Goal: Transaction & Acquisition: Purchase product/service

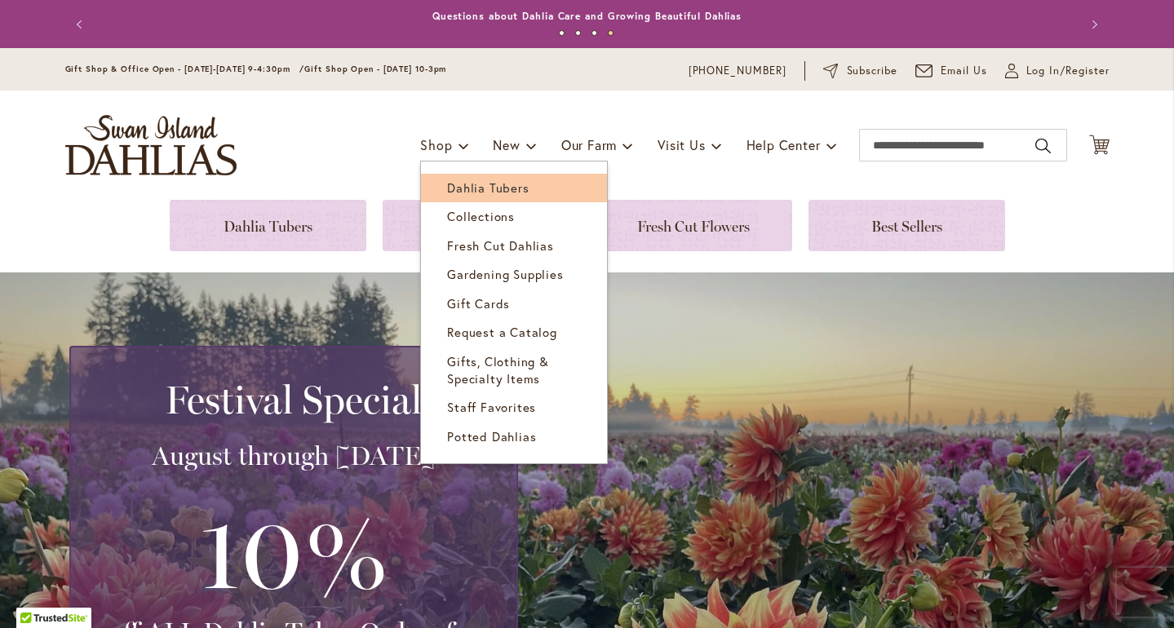
click at [455, 193] on span "Dahlia Tubers" at bounding box center [488, 188] width 82 height 16
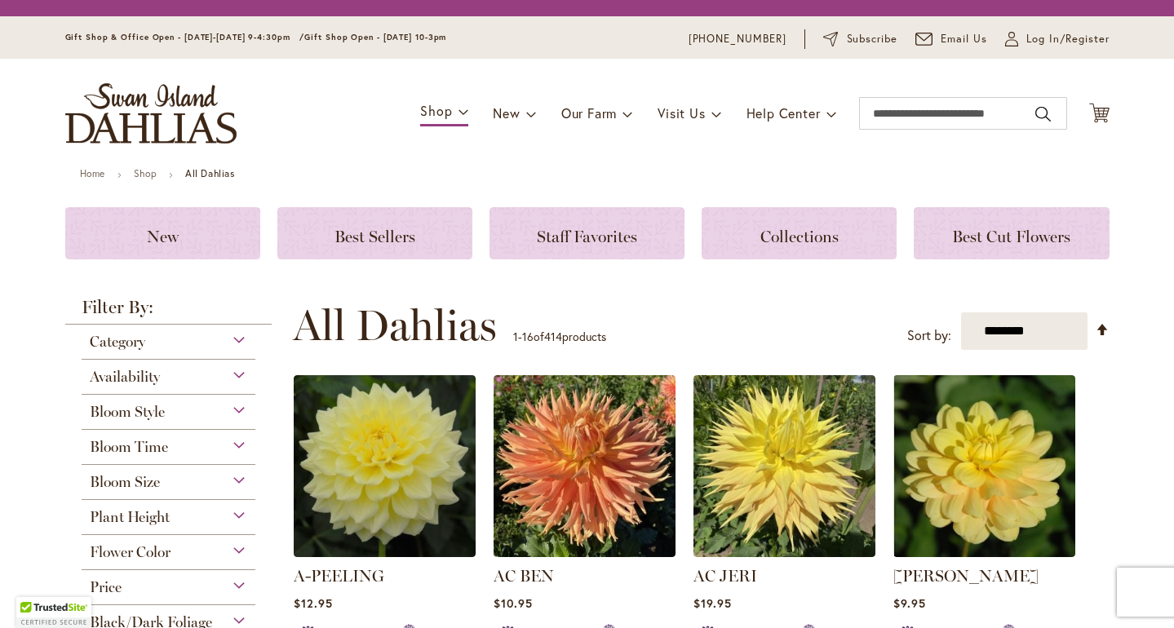
click at [231, 562] on div "Flower Color" at bounding box center [169, 548] width 175 height 26
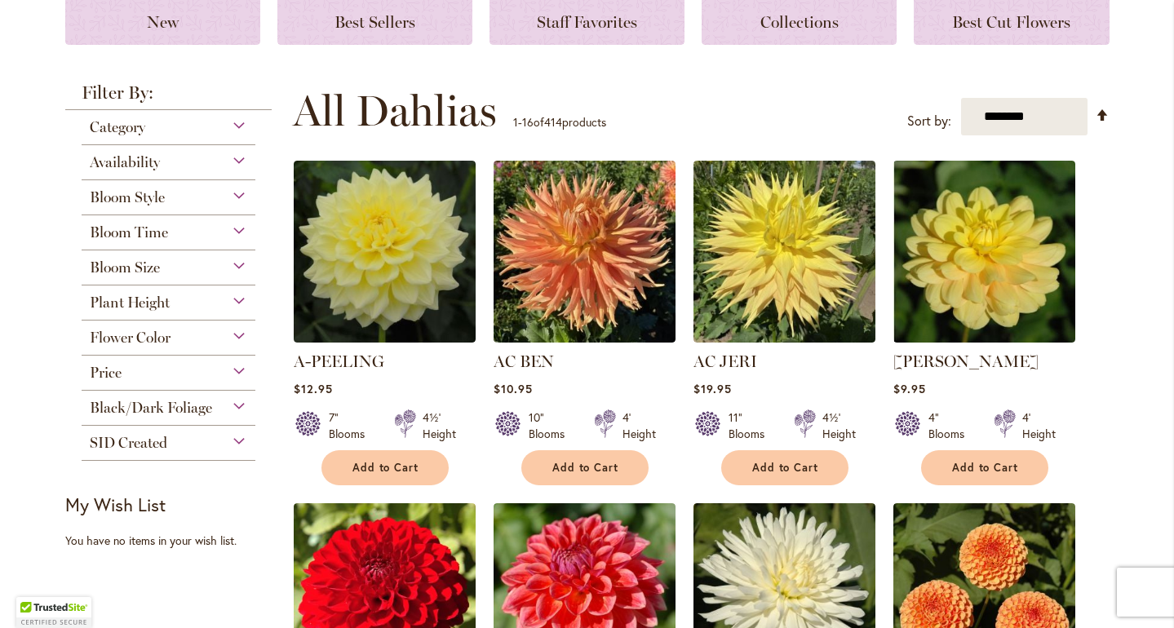
scroll to position [398, 0]
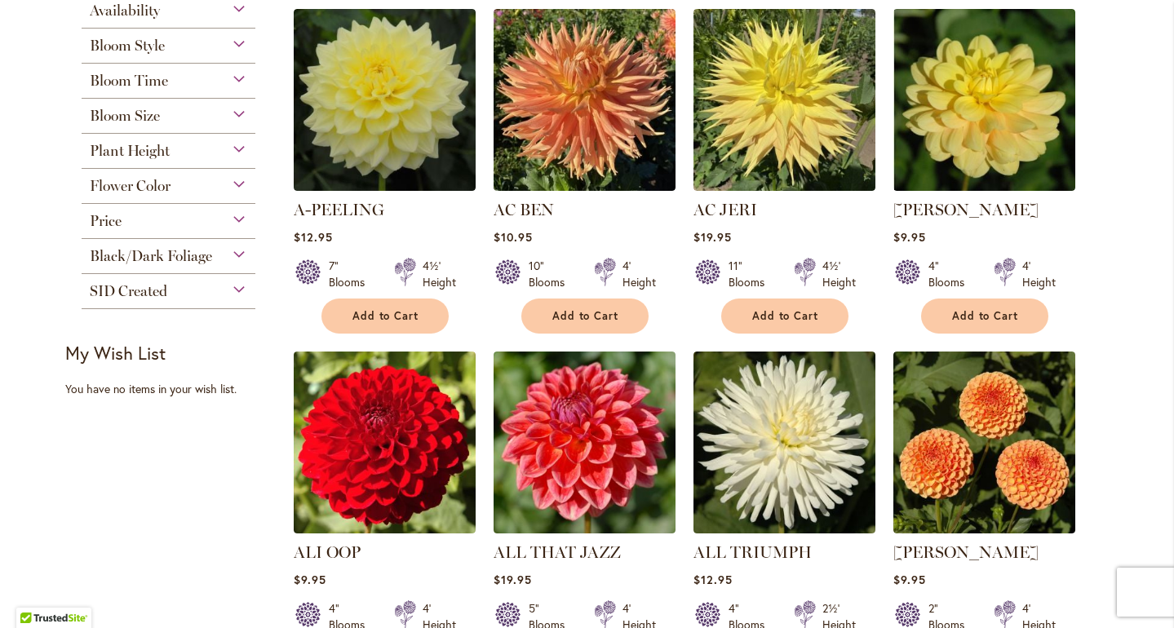
click at [225, 195] on div "Flower Color" at bounding box center [169, 182] width 175 height 26
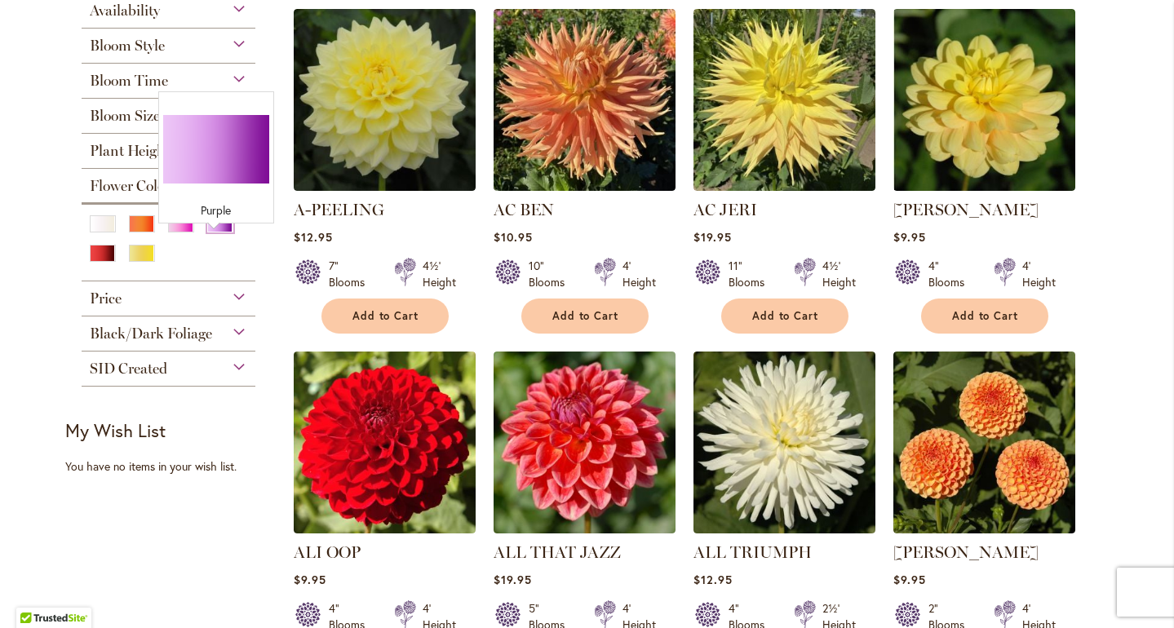
click at [222, 233] on div "Purple" at bounding box center [220, 223] width 26 height 17
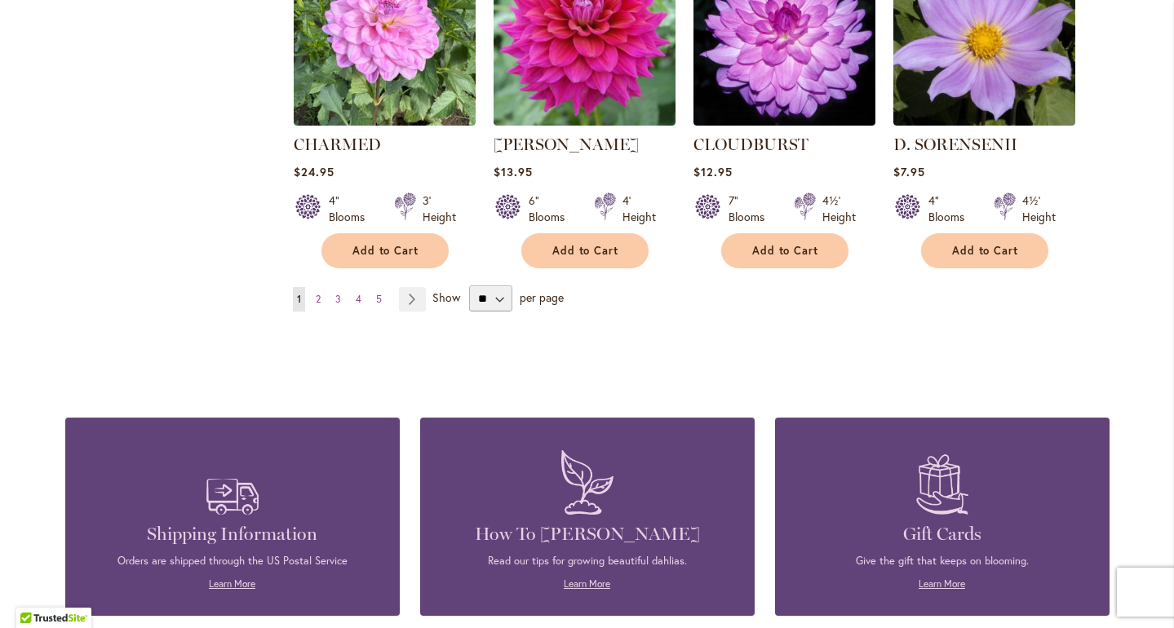
scroll to position [1453, 0]
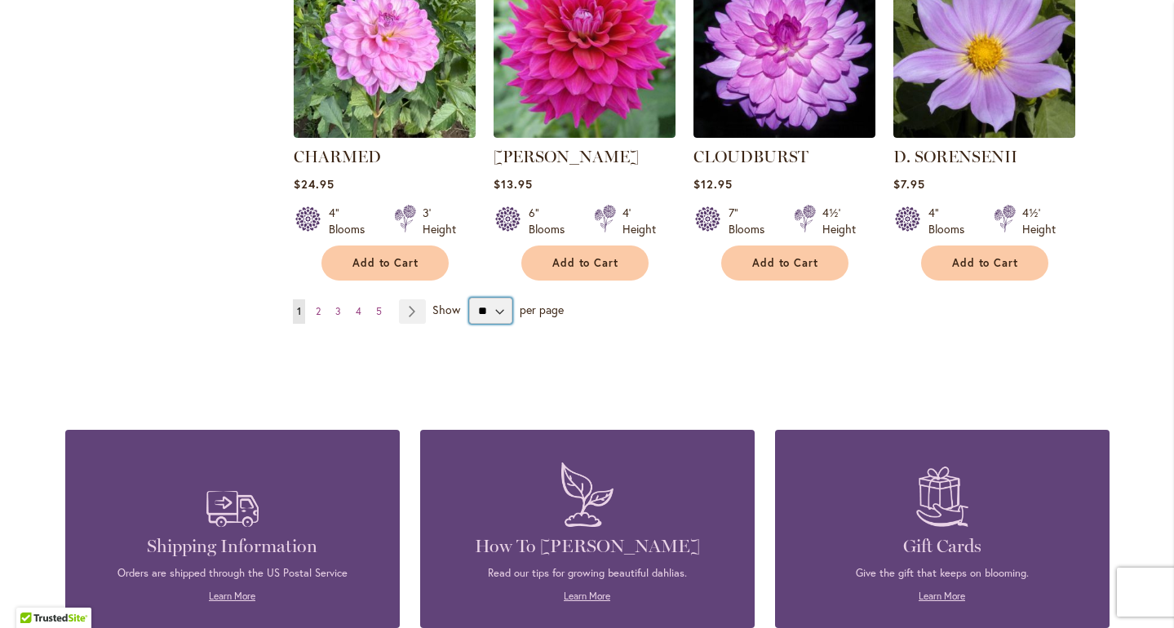
click at [494, 324] on select "** ** ** **" at bounding box center [490, 311] width 43 height 26
select select "**"
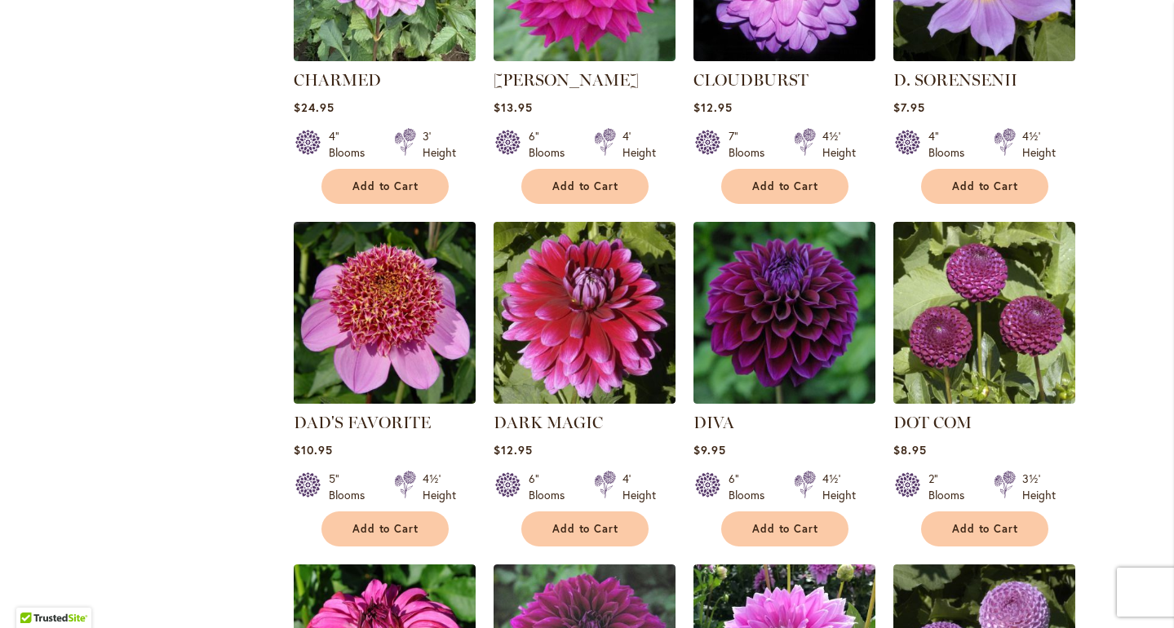
scroll to position [1547, 0]
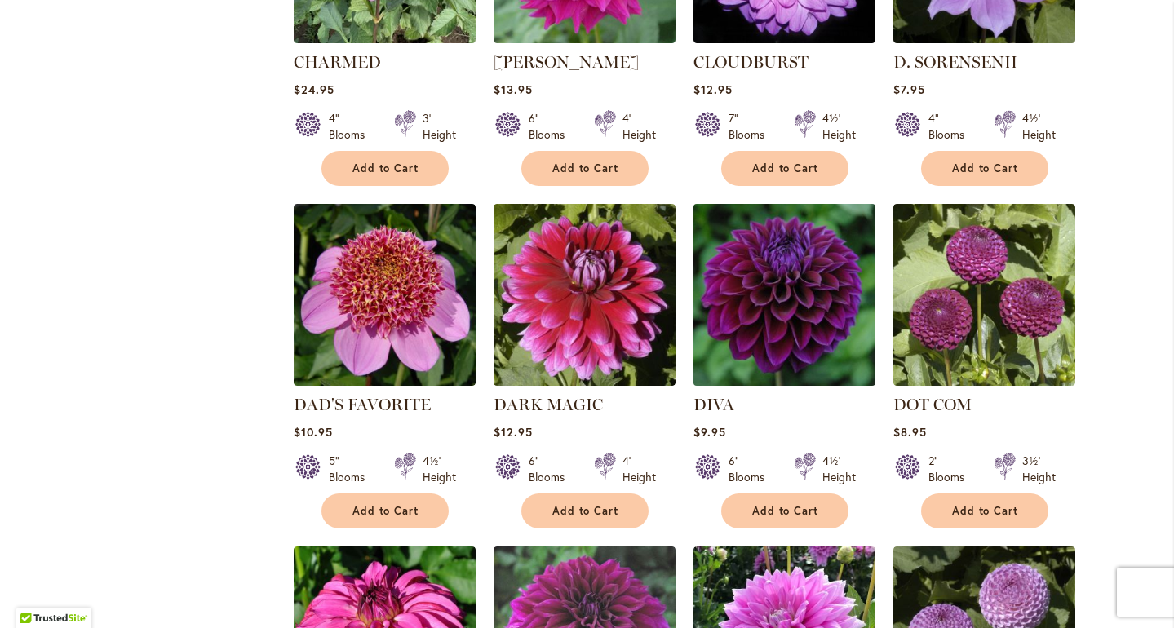
click at [739, 337] on img at bounding box center [784, 294] width 191 height 191
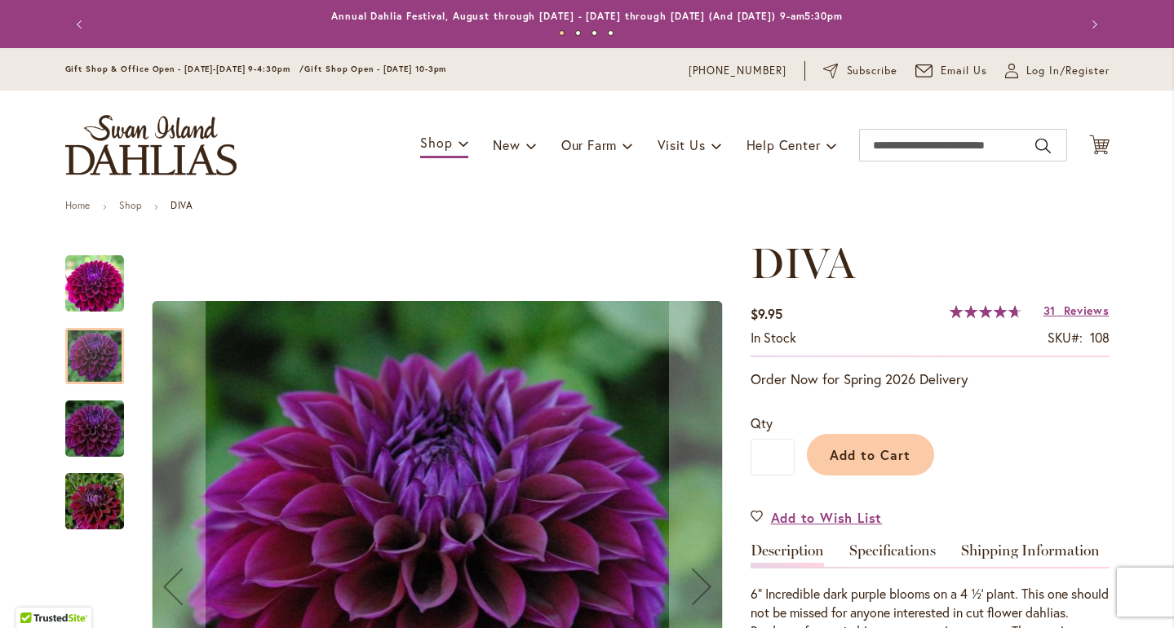
click at [78, 312] on img "Diva" at bounding box center [94, 284] width 59 height 59
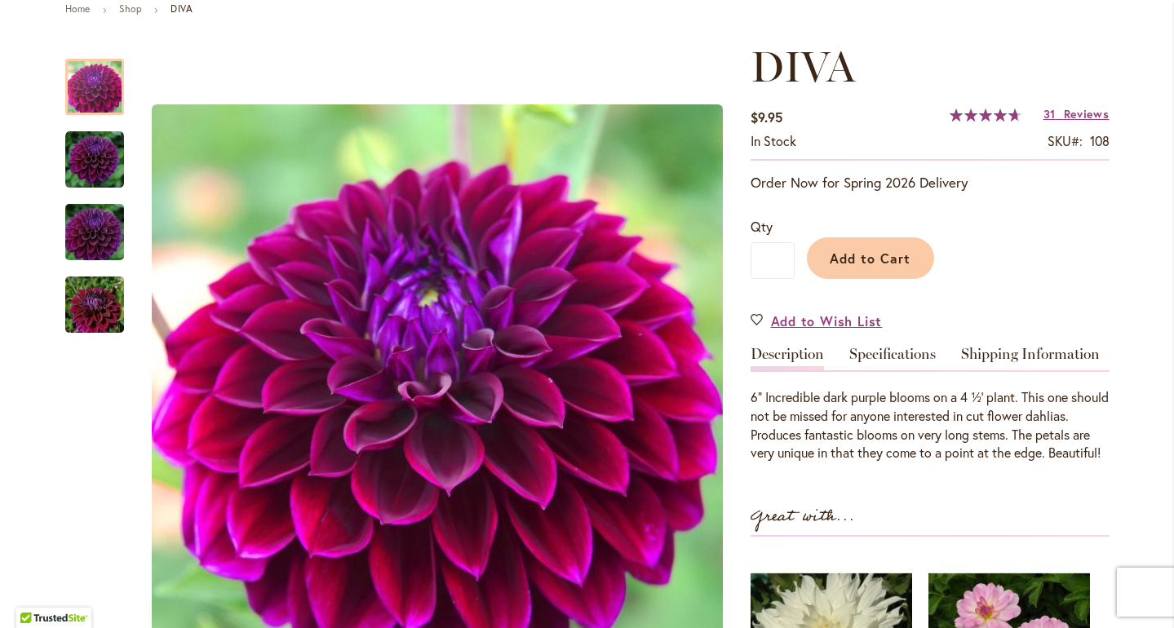
scroll to position [199, 0]
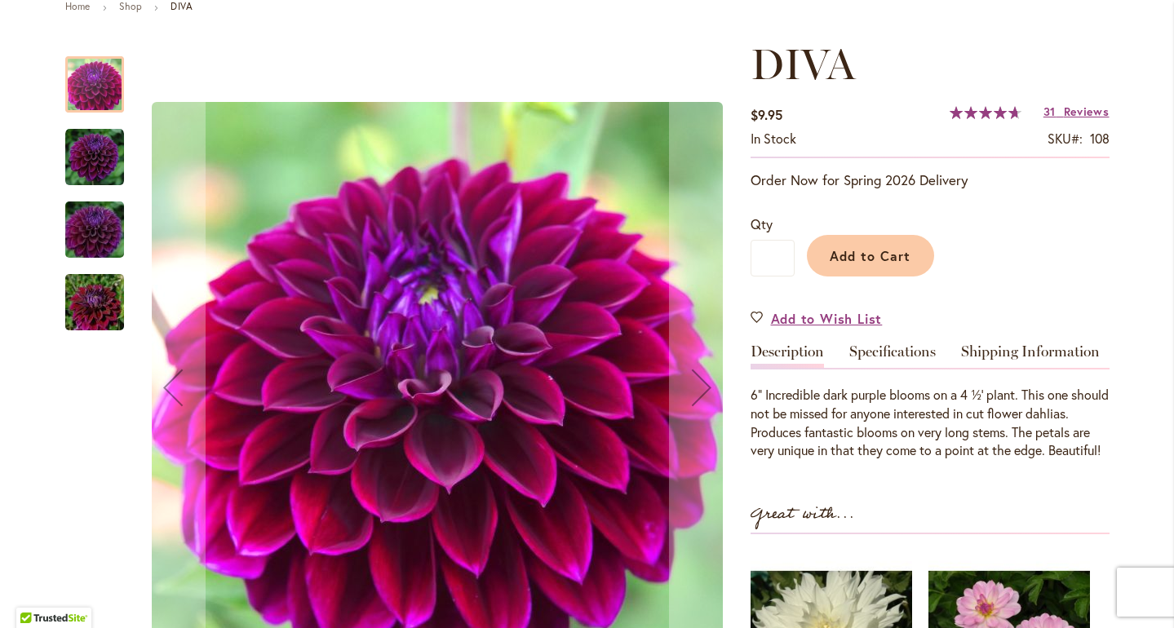
click at [81, 175] on img "Diva" at bounding box center [94, 157] width 59 height 59
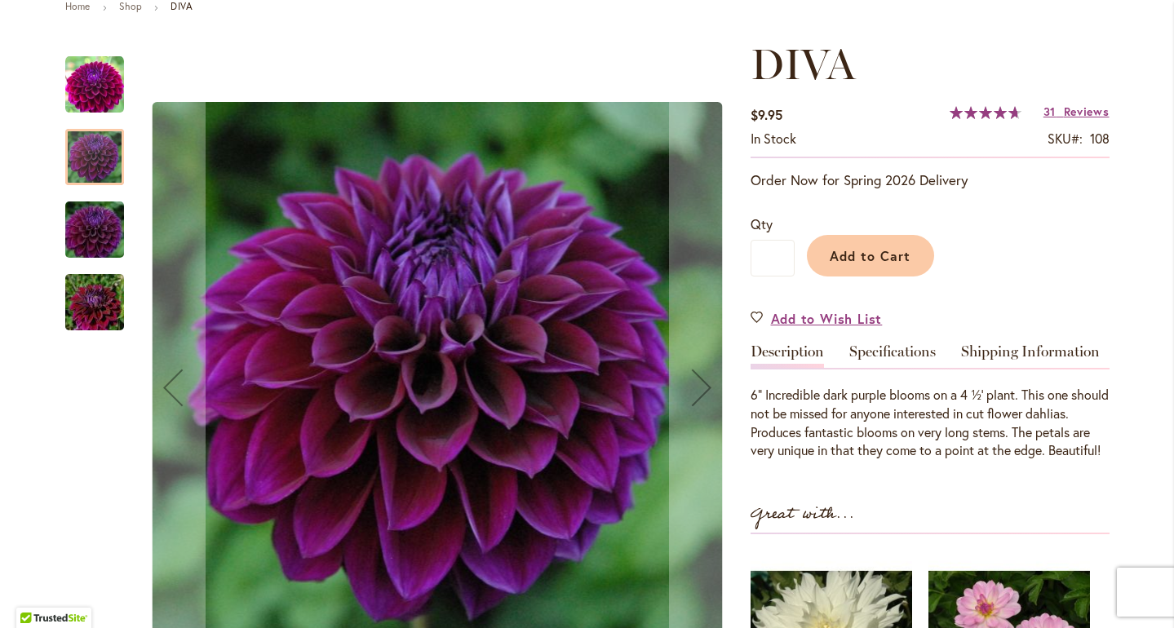
click at [82, 206] on div "Diva" at bounding box center [102, 221] width 75 height 73
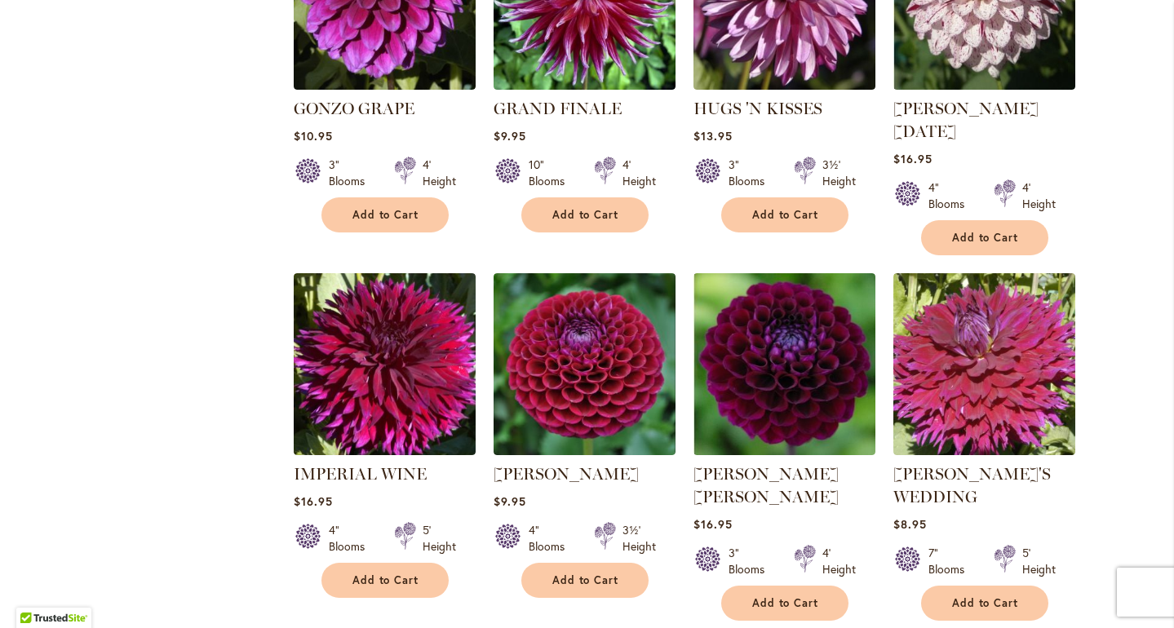
scroll to position [2597, 0]
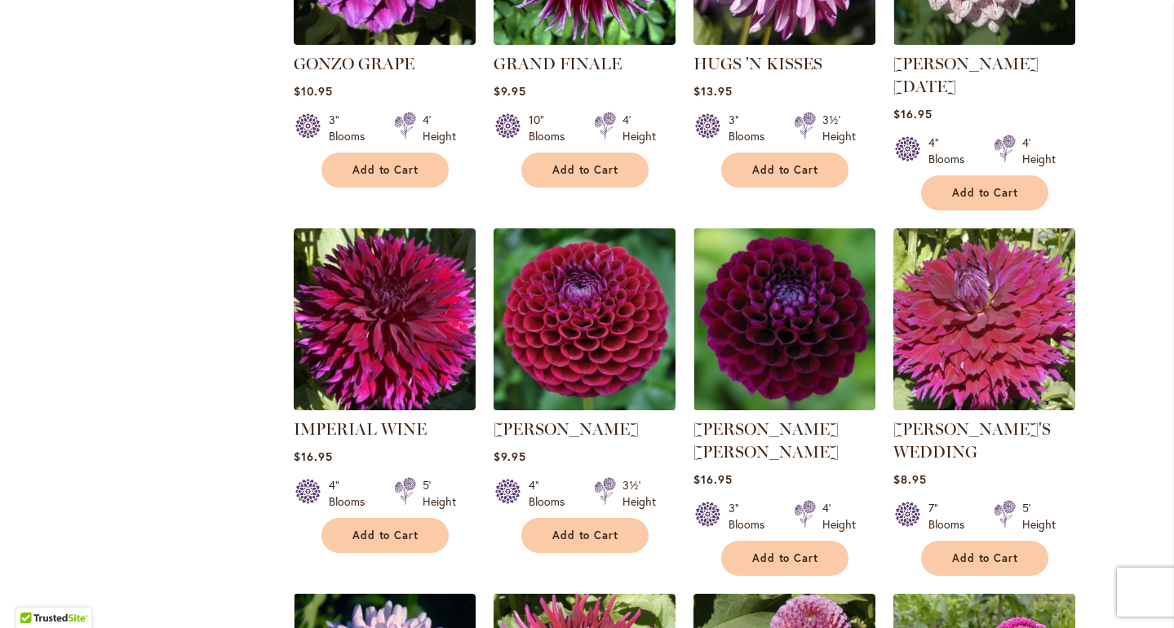
click at [613, 351] on img at bounding box center [584, 319] width 191 height 191
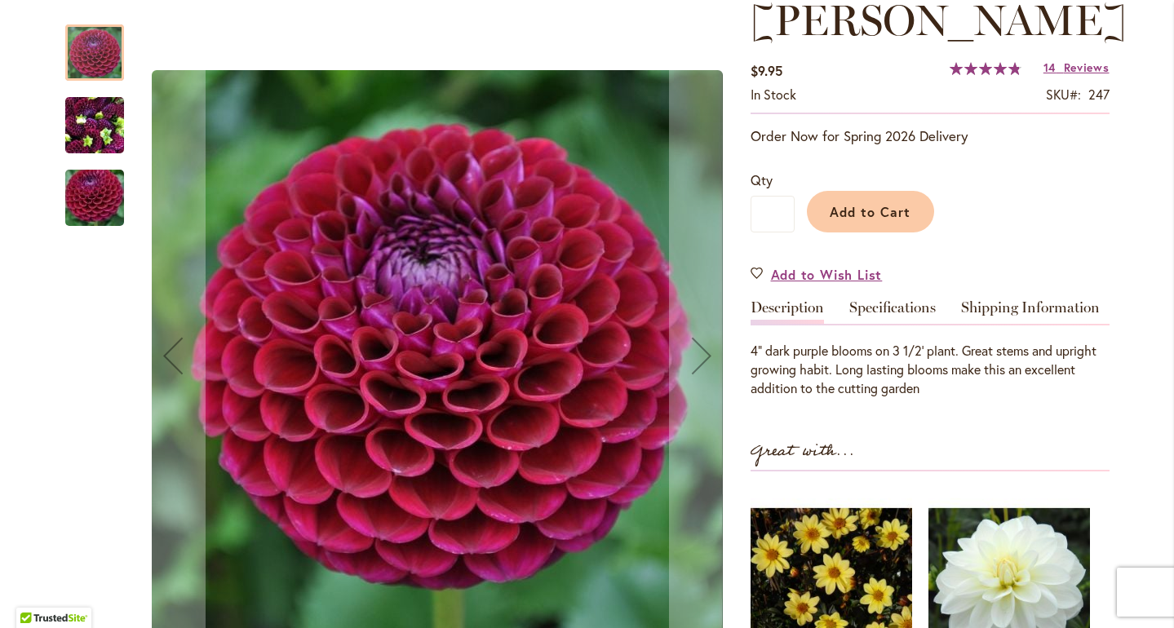
scroll to position [275, 0]
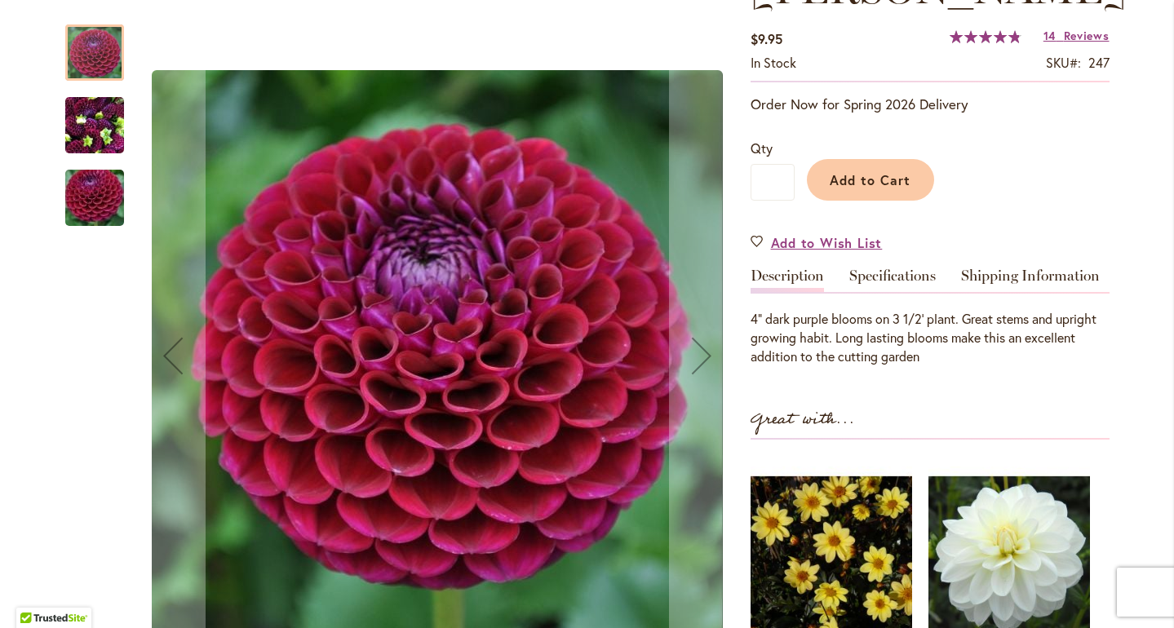
click at [83, 124] on img "IVANETTI" at bounding box center [94, 126] width 59 height 78
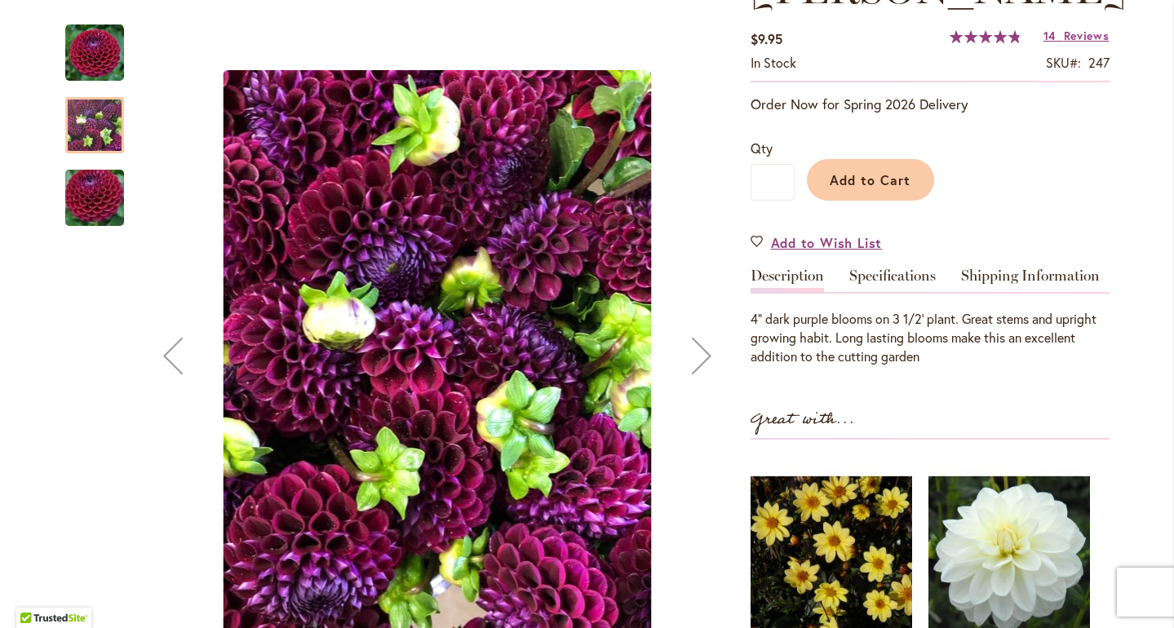
click at [101, 210] on img "IVANETTI" at bounding box center [95, 198] width 118 height 78
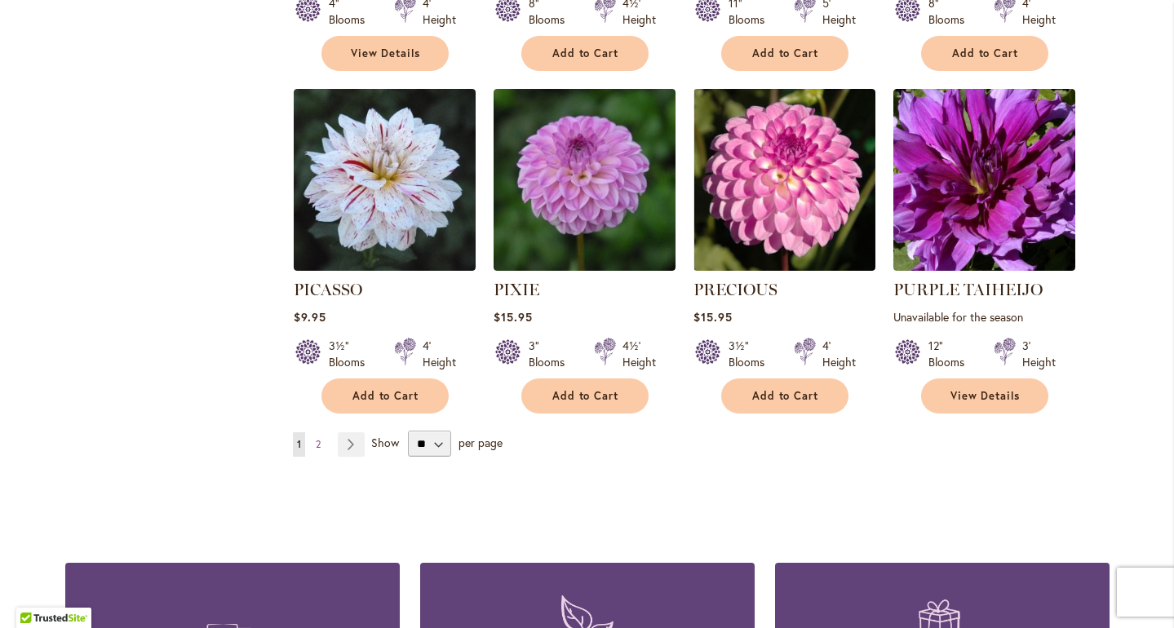
scroll to position [5638, 0]
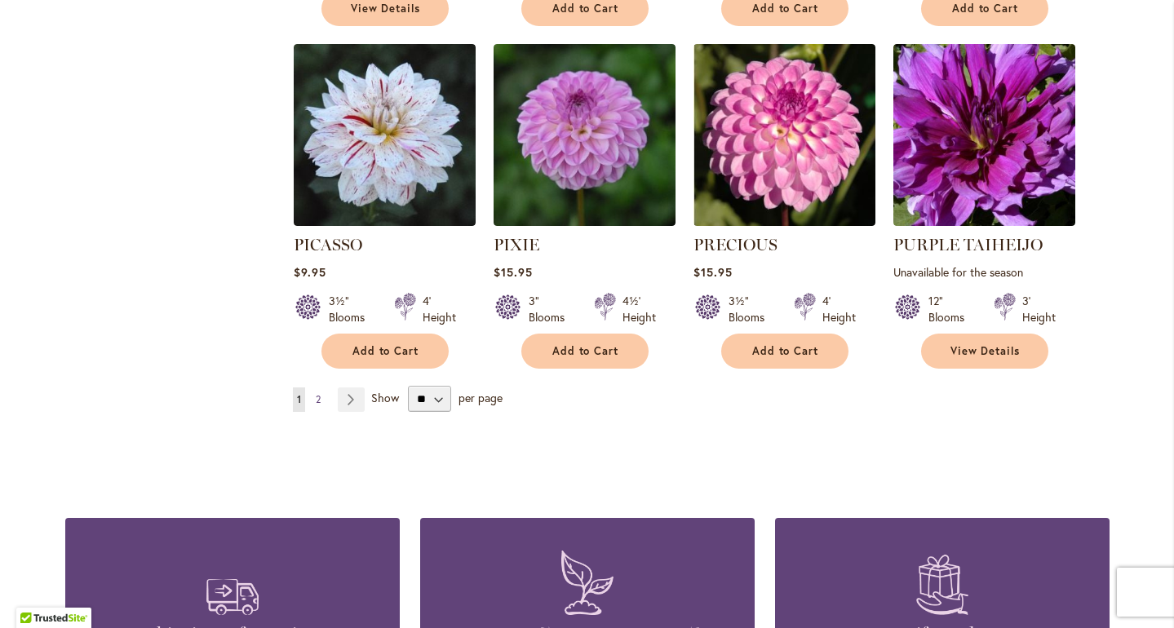
click at [316, 393] on span "2" at bounding box center [318, 399] width 5 height 12
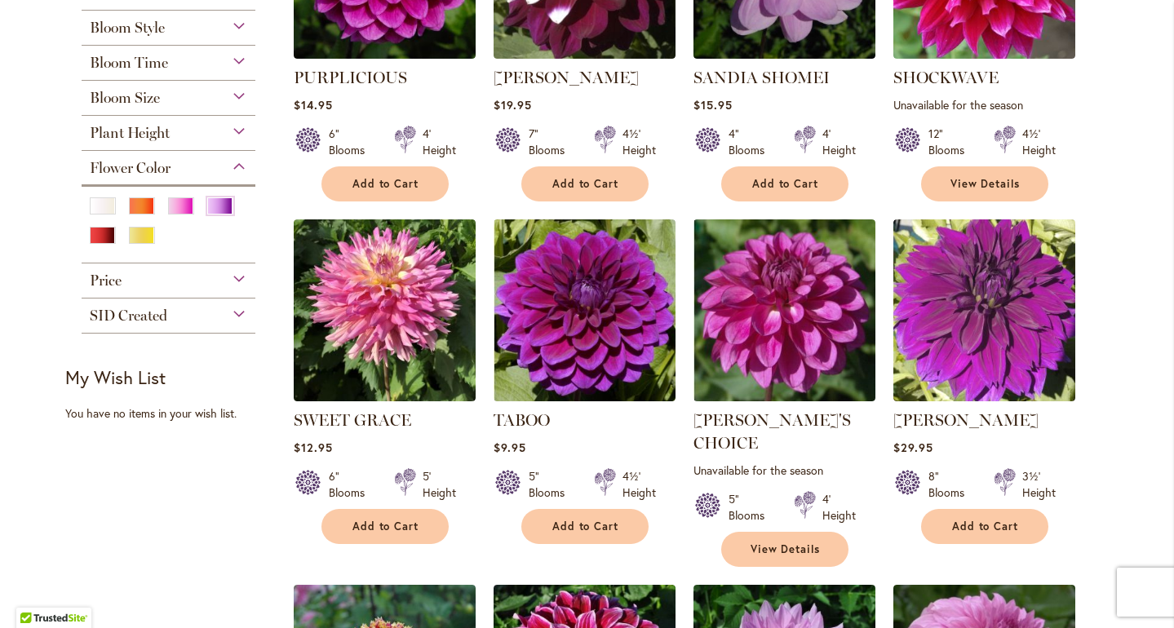
scroll to position [511, 0]
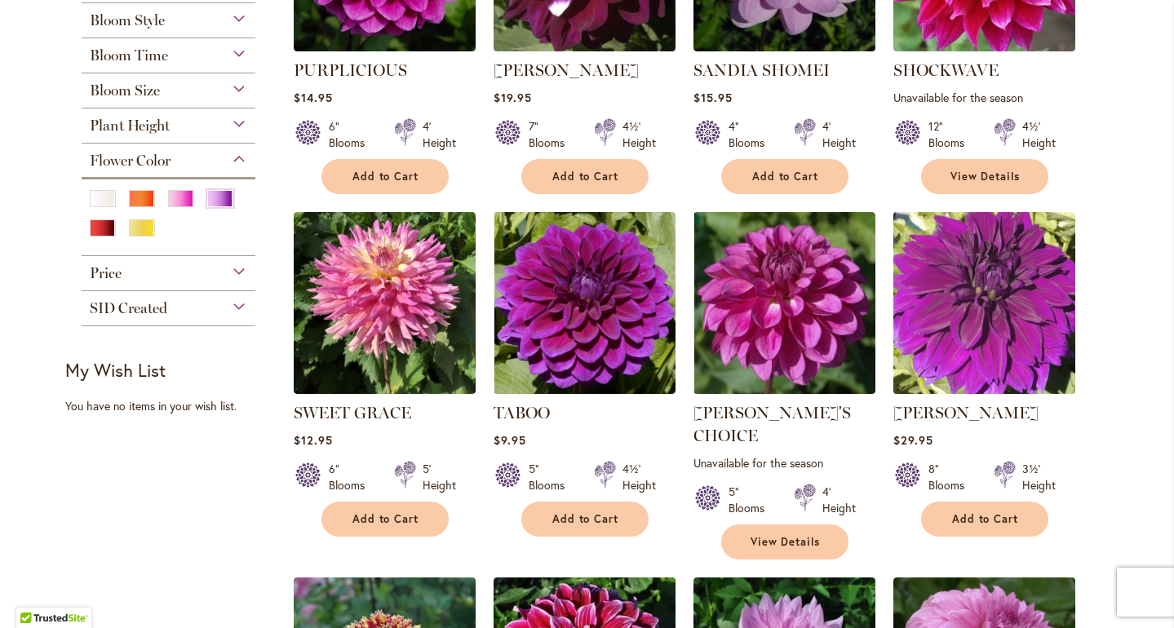
click at [1003, 338] on img at bounding box center [984, 302] width 191 height 191
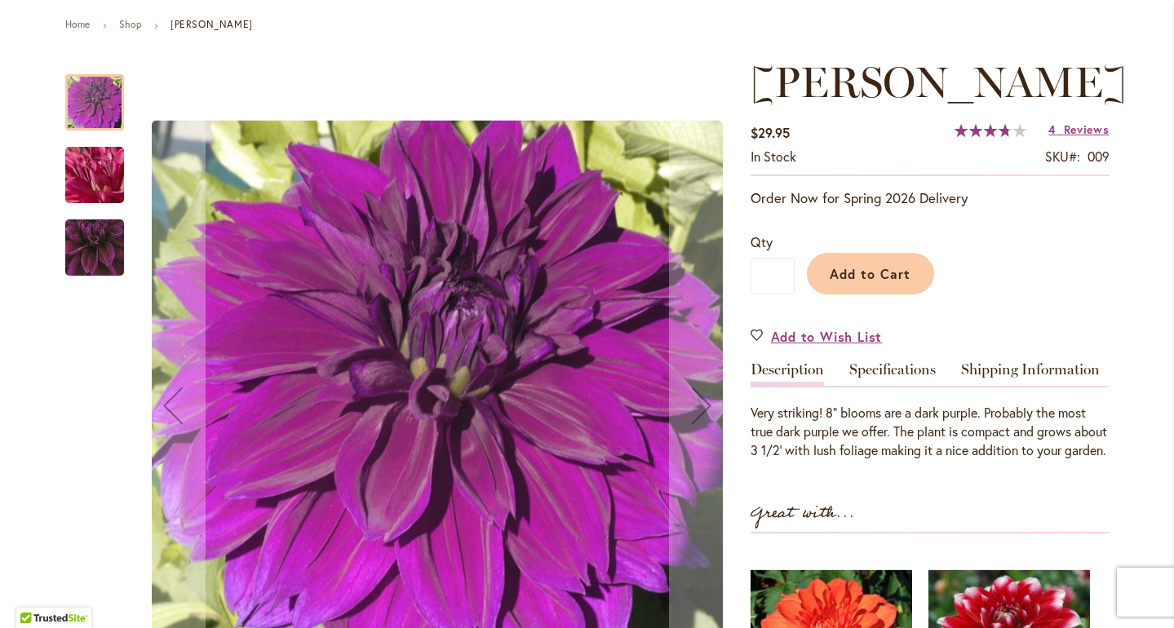
scroll to position [196, 0]
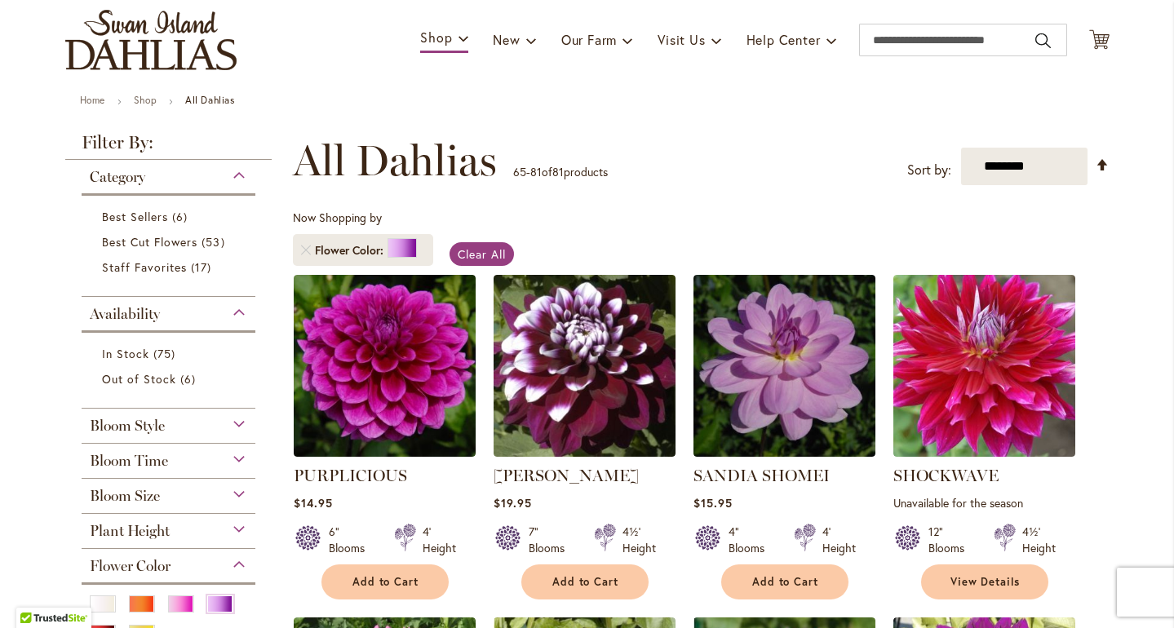
scroll to position [109, 0]
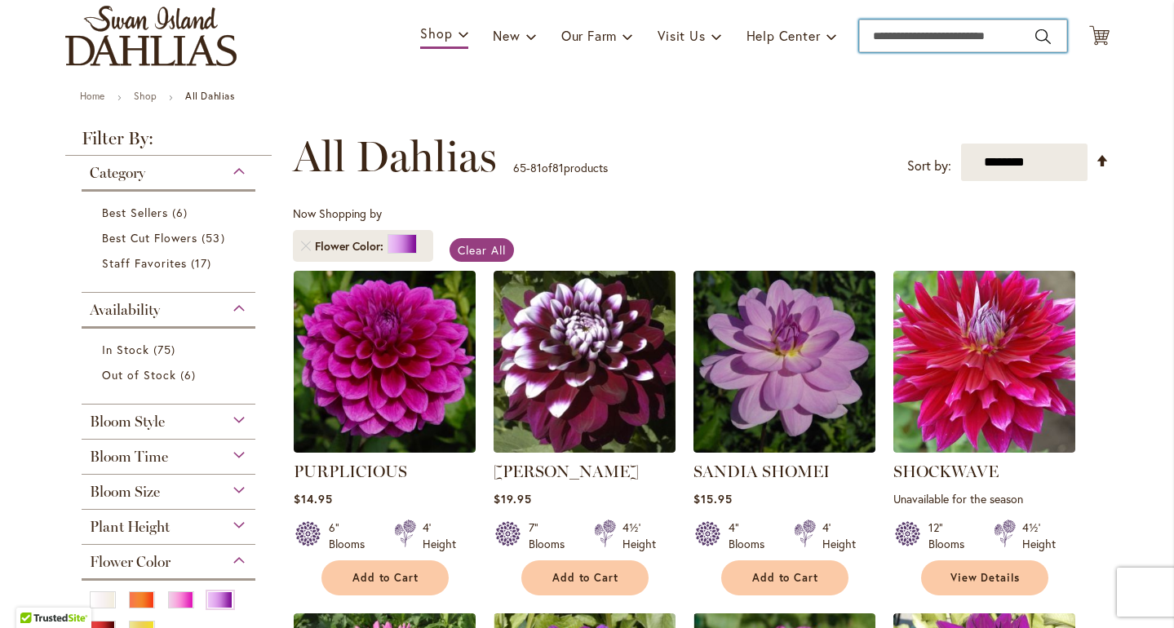
click at [910, 47] on input "Search" at bounding box center [963, 36] width 208 height 33
type input "****"
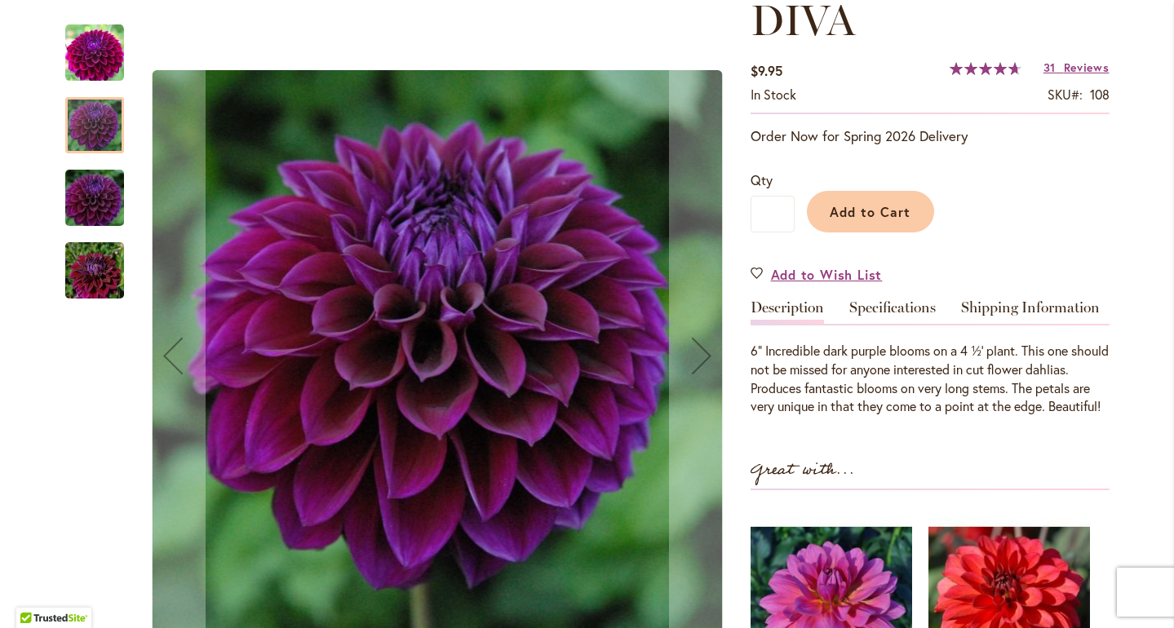
scroll to position [269, 0]
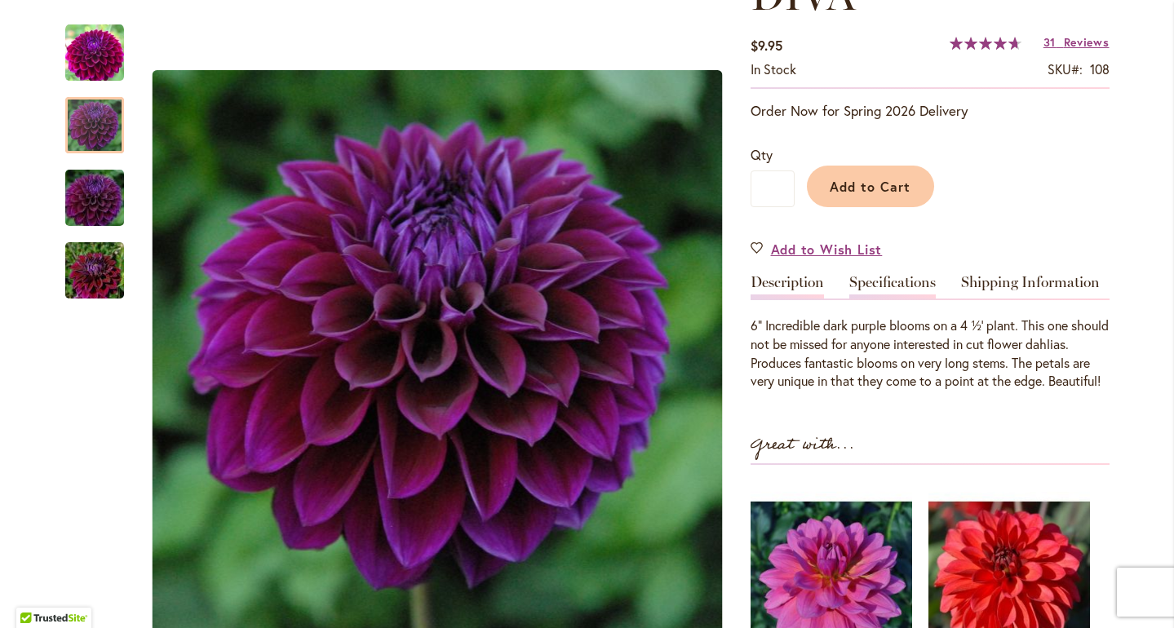
click at [869, 299] on link "Specifications" at bounding box center [893, 287] width 87 height 24
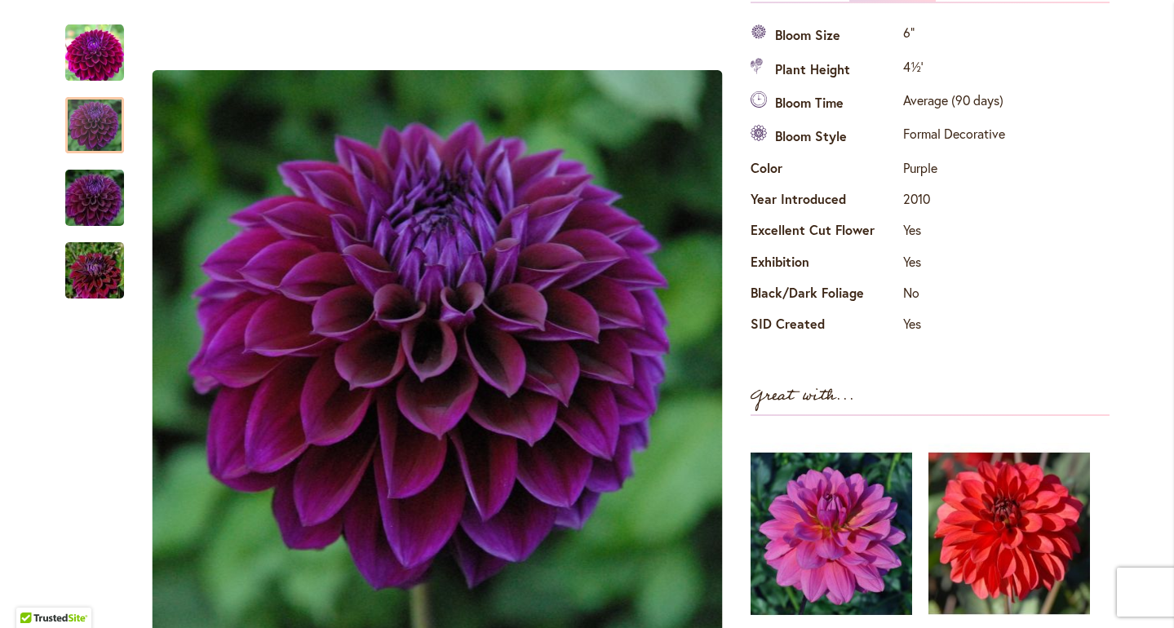
scroll to position [0, 0]
